Goal: Task Accomplishment & Management: Manage account settings

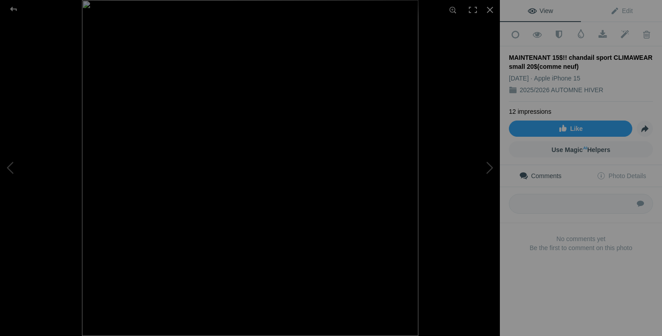
scroll to position [510, 0]
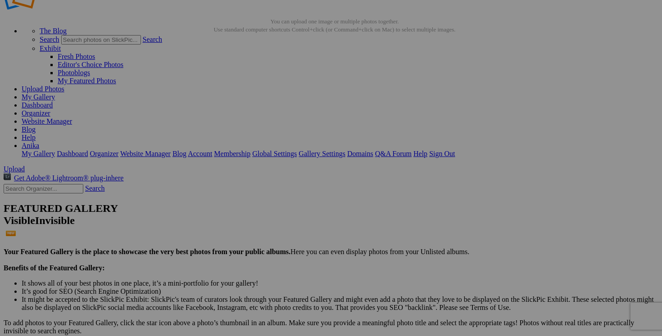
scroll to position [1, 0]
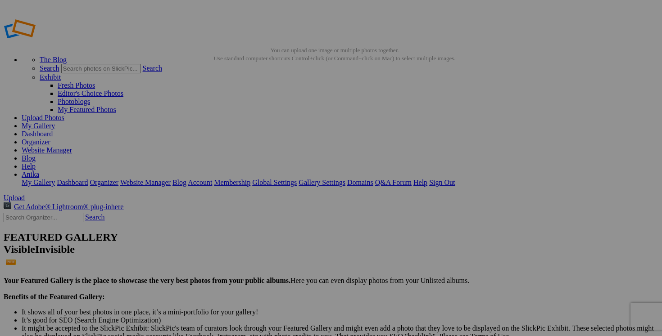
type input "AUTOMNE FEMME L-XL-XXXL"
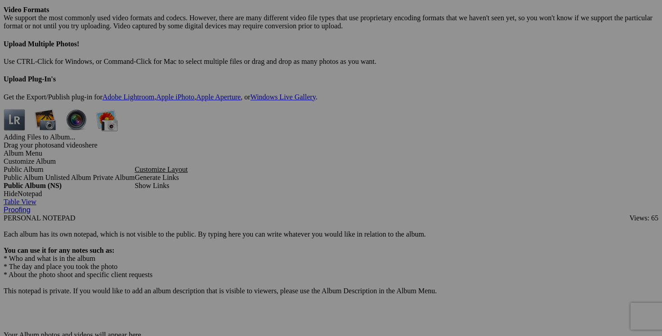
scroll to position [2719, 0]
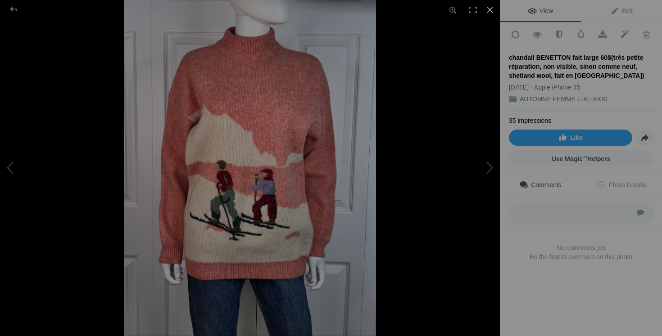
click at [488, 7] on div at bounding box center [490, 10] width 20 height 20
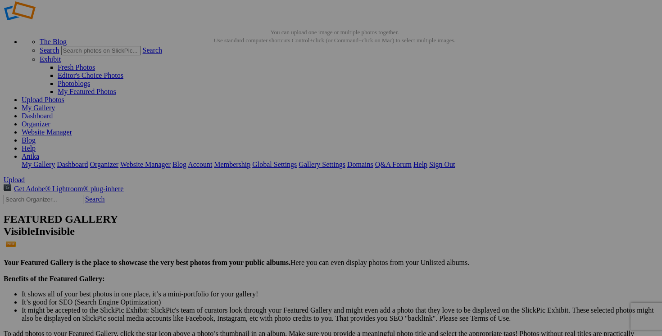
scroll to position [0, 0]
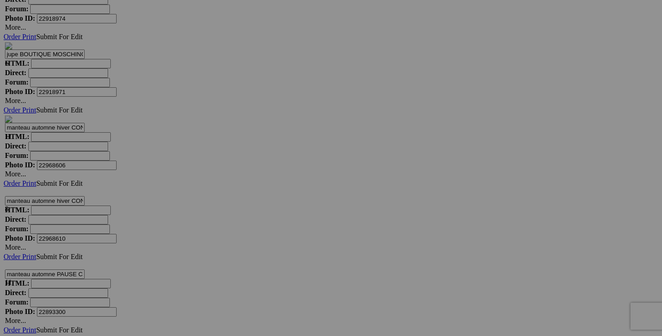
scroll to position [4041, 0]
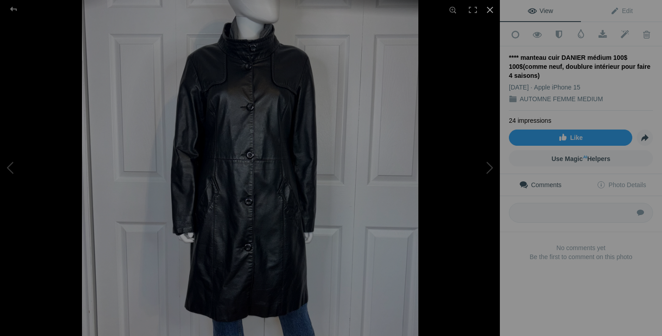
click at [491, 9] on div at bounding box center [490, 10] width 20 height 20
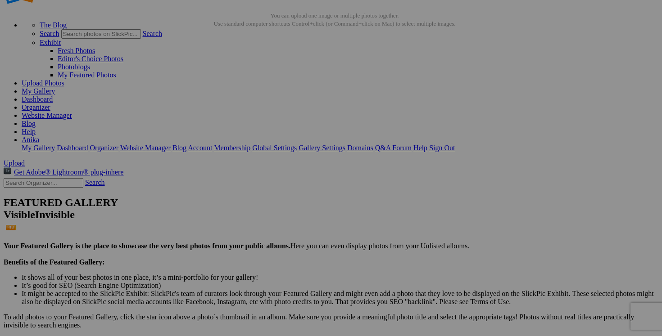
scroll to position [0, 0]
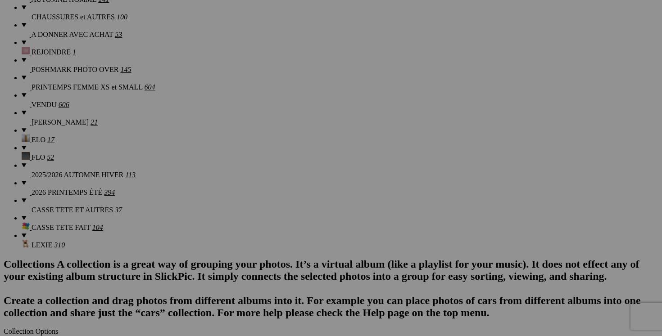
scroll to position [902, 0]
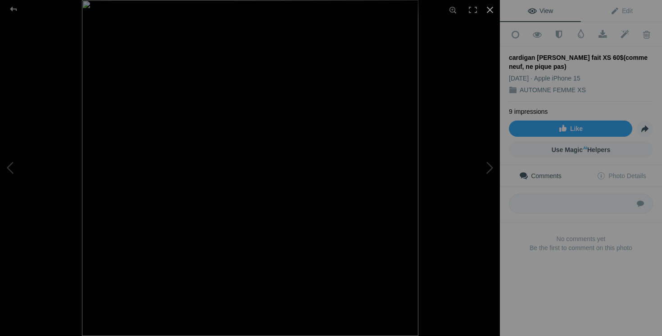
click at [491, 11] on div at bounding box center [490, 10] width 20 height 20
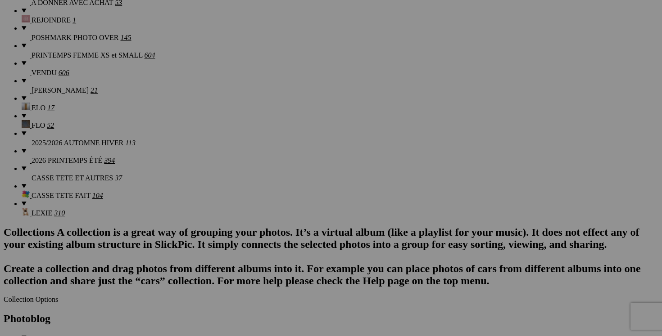
drag, startPoint x: 418, startPoint y: 86, endPoint x: 445, endPoint y: 86, distance: 27.0
type input "cardigan [PERSON_NAME] fait XS 40$(comme neuf, ne pique pas)"
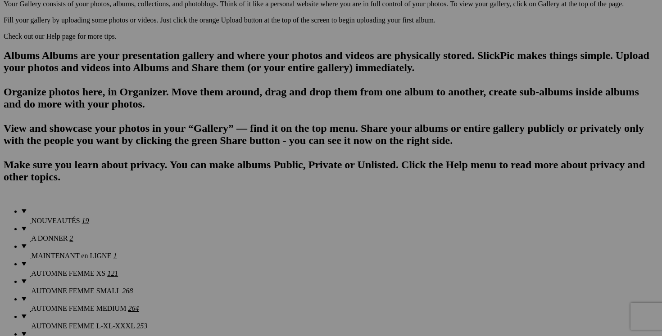
scroll to position [540, 0]
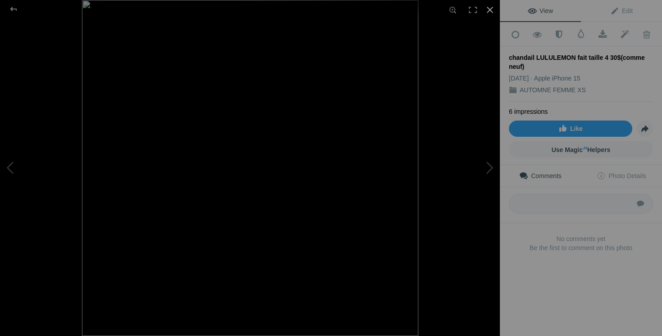
click at [490, 10] on div at bounding box center [490, 10] width 20 height 20
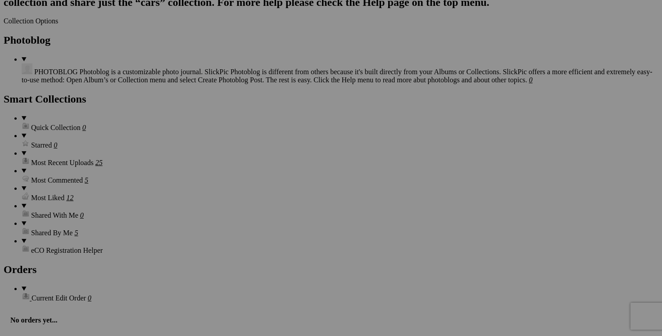
scroll to position [1187, 0]
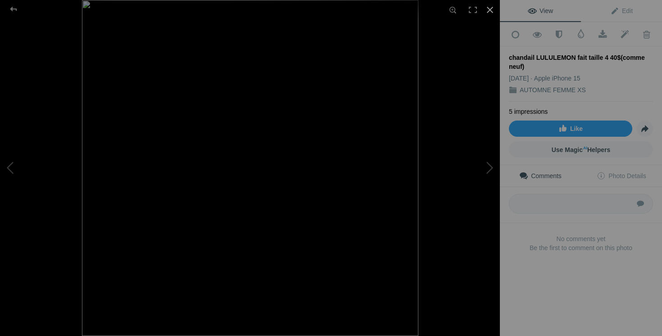
click at [491, 10] on div at bounding box center [490, 10] width 20 height 20
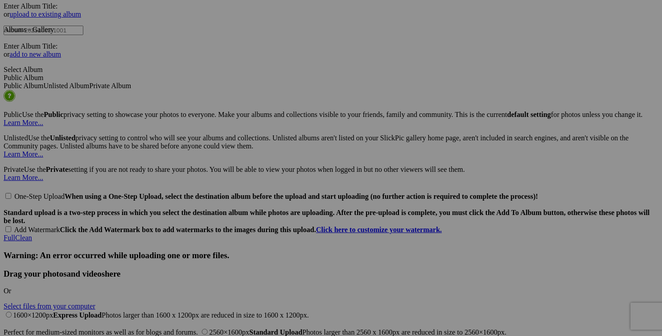
scroll to position [1996, 0]
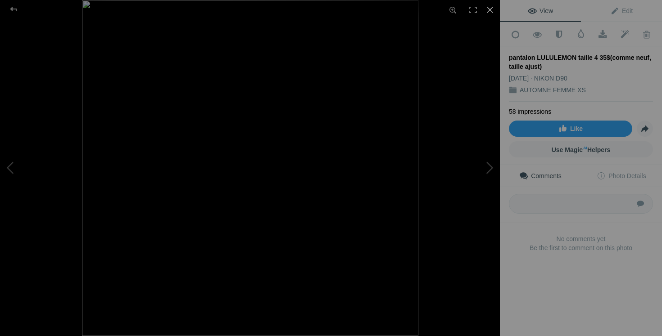
click at [488, 9] on div at bounding box center [490, 10] width 20 height 20
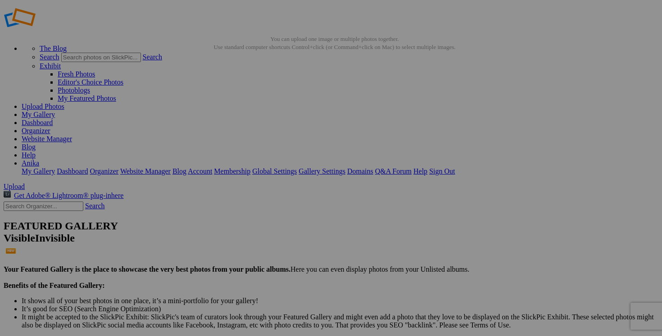
scroll to position [0, 0]
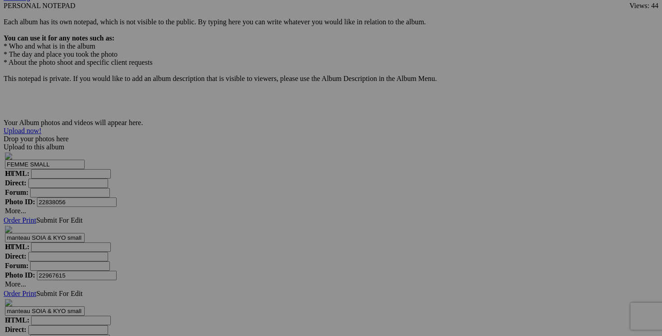
scroll to position [2895, 0]
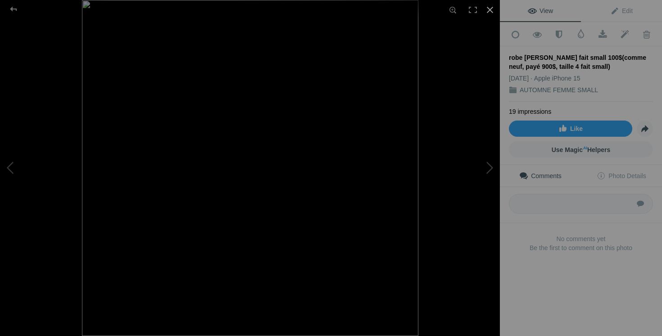
click at [487, 12] on div at bounding box center [490, 10] width 20 height 20
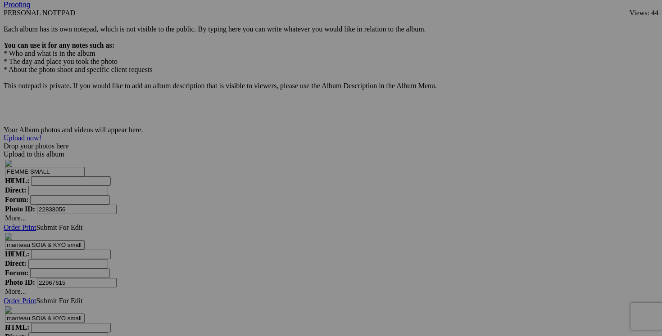
type input "robe DIANE VON FURSTENBERG fait small 80$(comme neuf, payé 900$, taille 4 fait …"
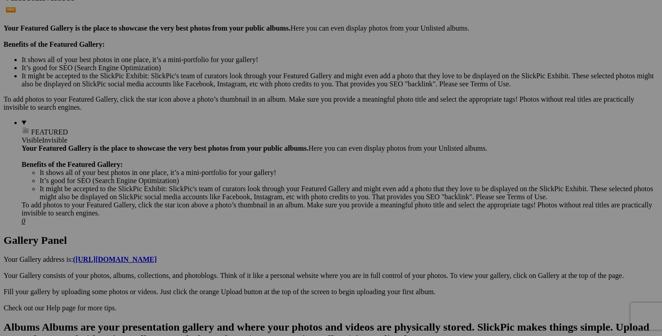
scroll to position [0, 0]
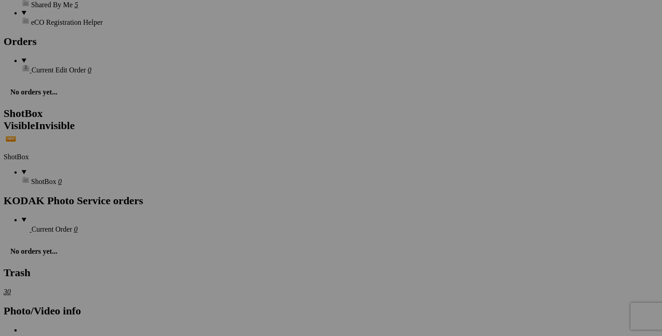
scroll to position [1387, 0]
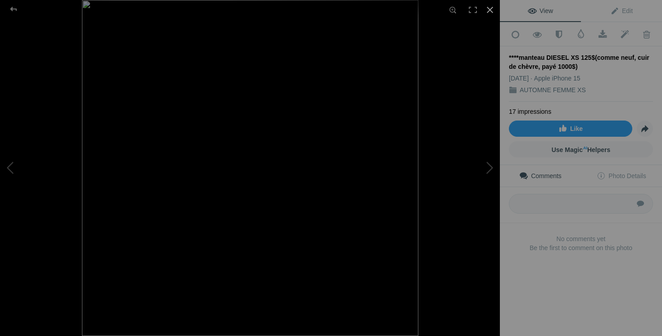
click at [491, 9] on div at bounding box center [490, 10] width 20 height 20
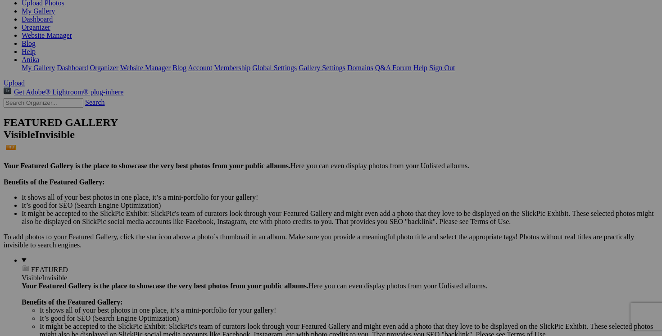
scroll to position [0, 0]
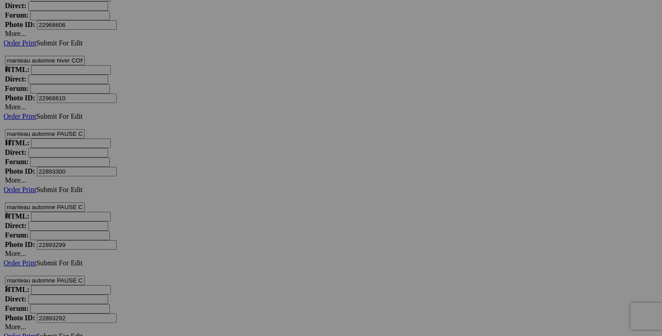
scroll to position [4187, 0]
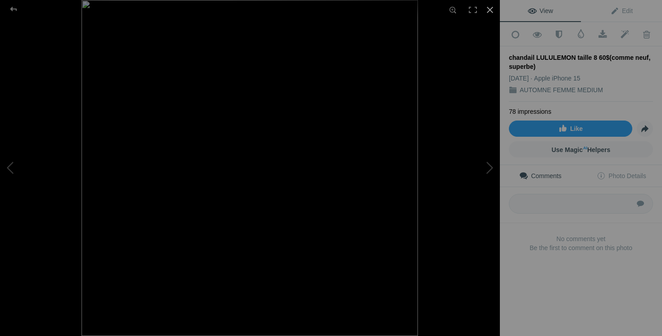
click at [490, 12] on div at bounding box center [490, 10] width 20 height 20
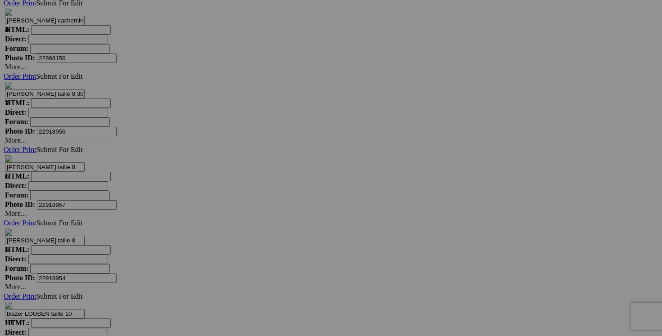
scroll to position [3455, 0]
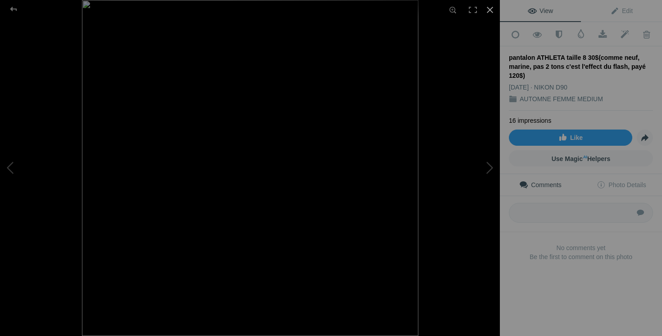
click at [489, 11] on div at bounding box center [490, 10] width 20 height 20
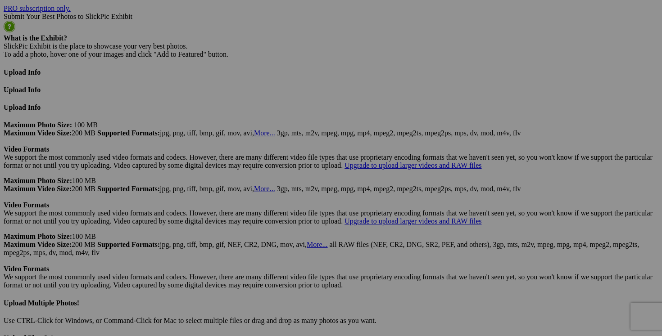
scroll to position [2414, 0]
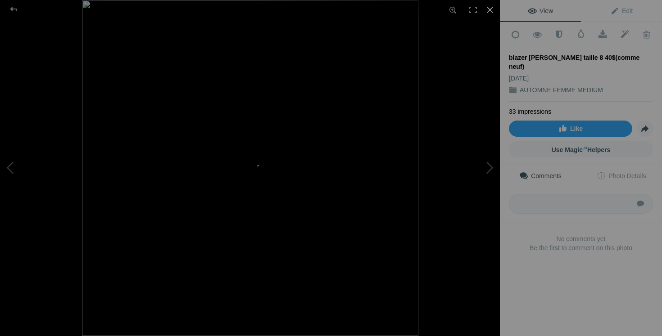
click at [489, 8] on div at bounding box center [490, 10] width 20 height 20
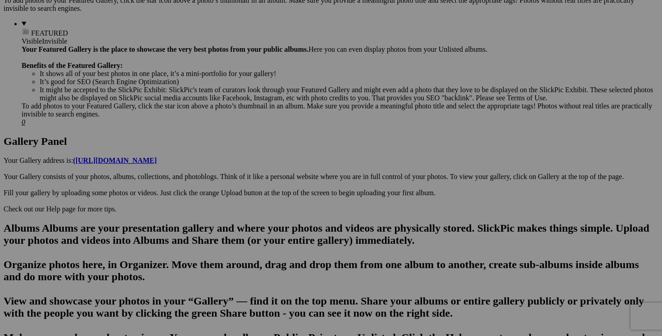
scroll to position [0, 0]
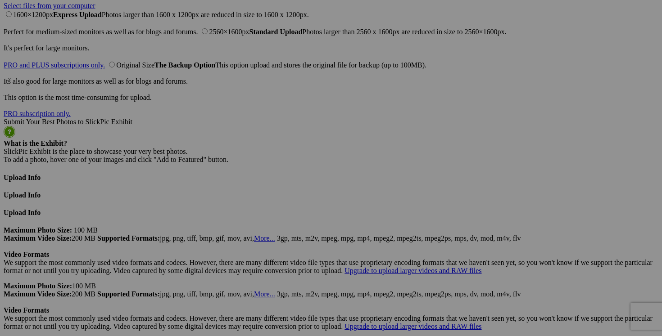
scroll to position [2334, 0]
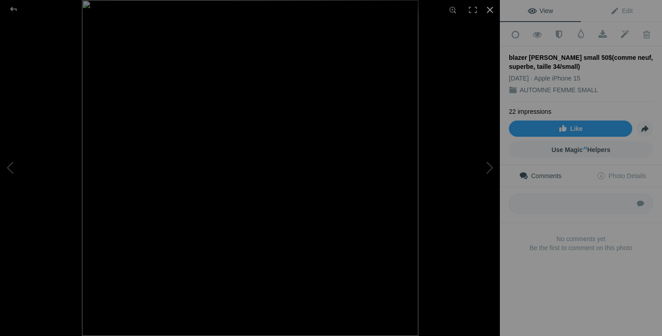
click at [490, 10] on div at bounding box center [490, 10] width 20 height 20
